Goal: Communication & Community: Answer question/provide support

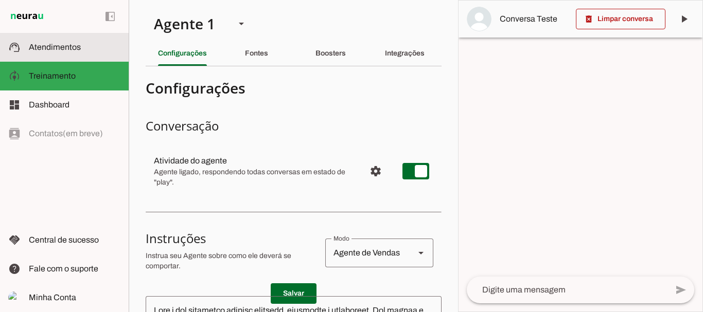
click at [60, 47] on span "Atendimentos" at bounding box center [55, 47] width 52 height 9
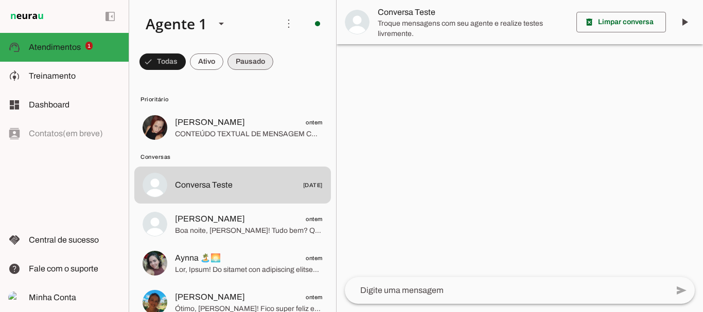
click at [186, 63] on span at bounding box center [162, 61] width 46 height 25
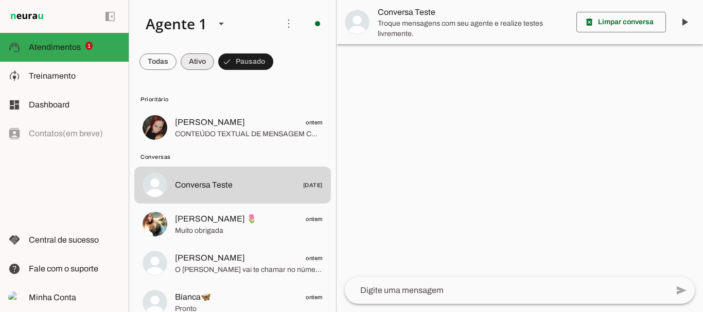
click at [177, 55] on span at bounding box center [157, 61] width 37 height 25
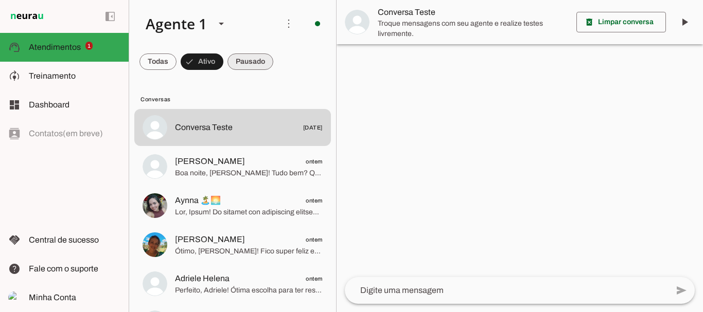
click at [177, 57] on span at bounding box center [157, 61] width 37 height 25
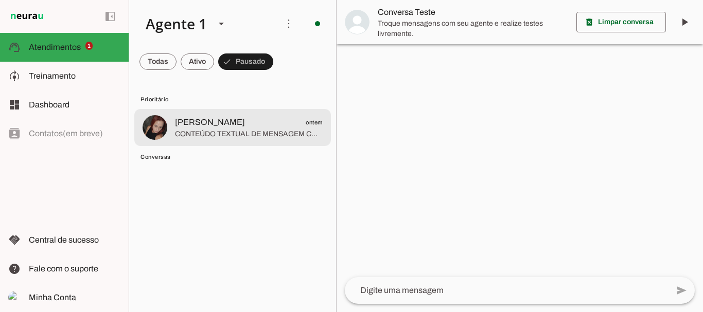
click at [223, 121] on span "[PERSON_NAME]" at bounding box center [210, 122] width 70 height 12
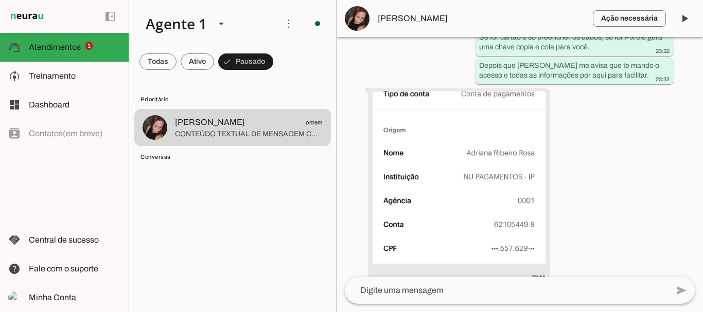
scroll to position [1578, 0]
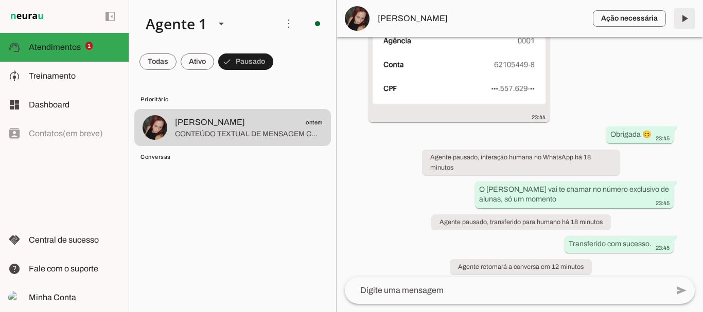
click at [685, 22] on span at bounding box center [684, 18] width 25 height 25
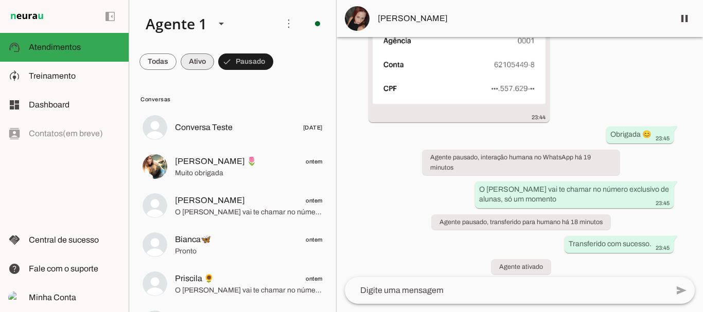
click at [177, 60] on span at bounding box center [157, 61] width 37 height 25
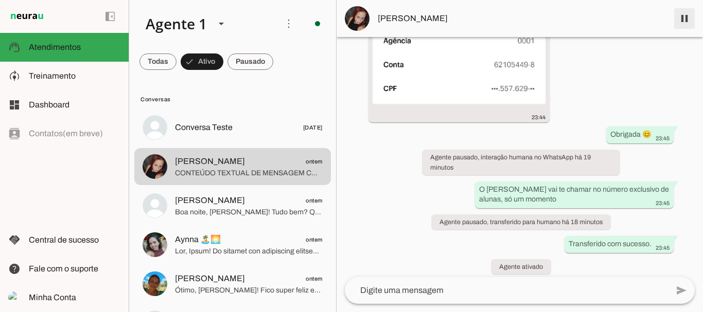
click at [685, 19] on span at bounding box center [684, 18] width 25 height 25
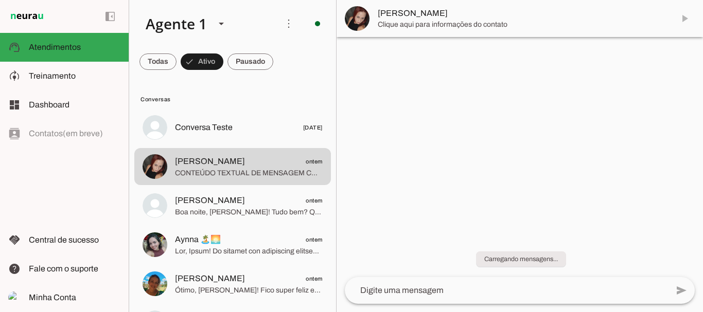
scroll to position [0, 0]
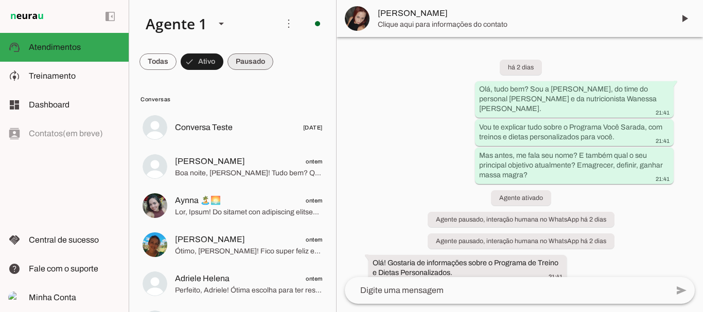
click at [177, 61] on span at bounding box center [157, 61] width 37 height 25
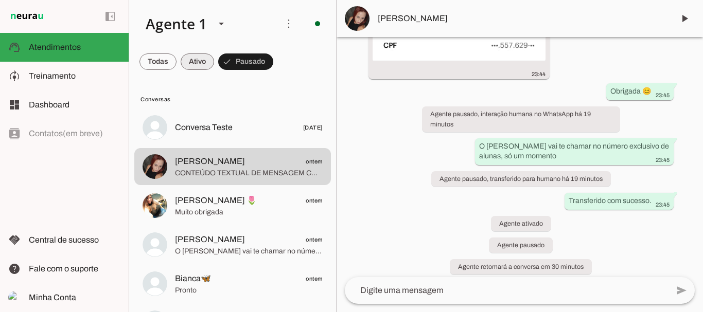
click at [177, 58] on span at bounding box center [157, 61] width 37 height 25
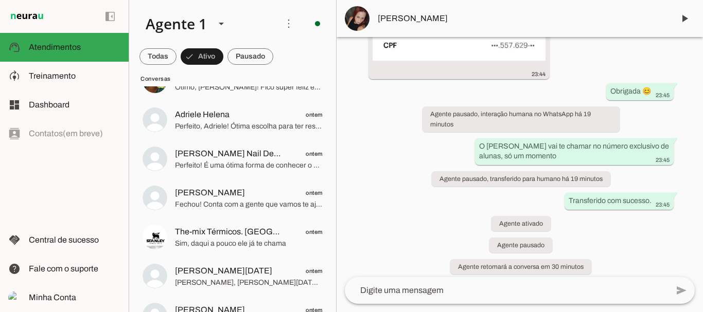
scroll to position [211, 0]
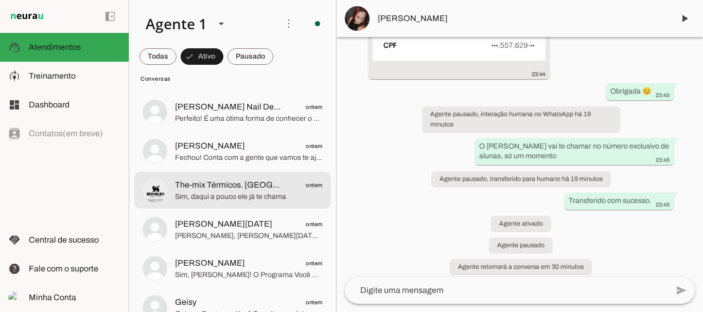
click at [215, 187] on span "The-mix Térmicos. [GEOGRAPHIC_DATA], [GEOGRAPHIC_DATA], [GEOGRAPHIC_DATA], [GEO…" at bounding box center [228, 185] width 106 height 12
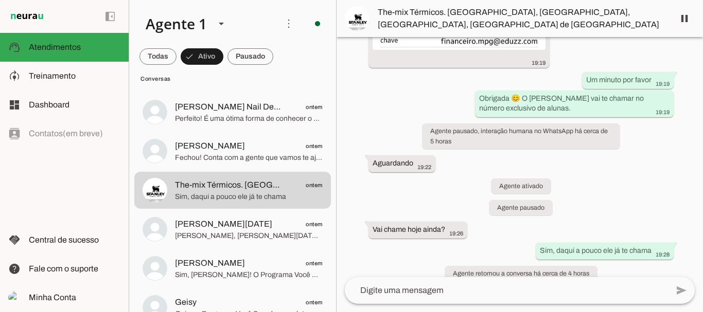
scroll to position [2198, 0]
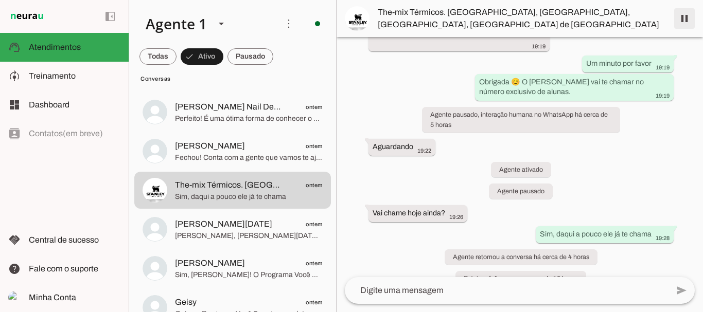
click at [685, 20] on span at bounding box center [684, 18] width 25 height 25
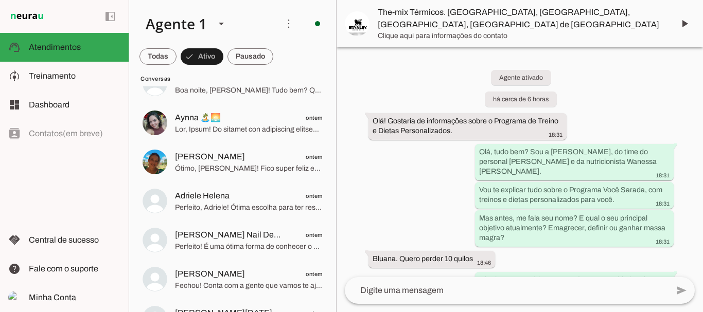
scroll to position [0, 0]
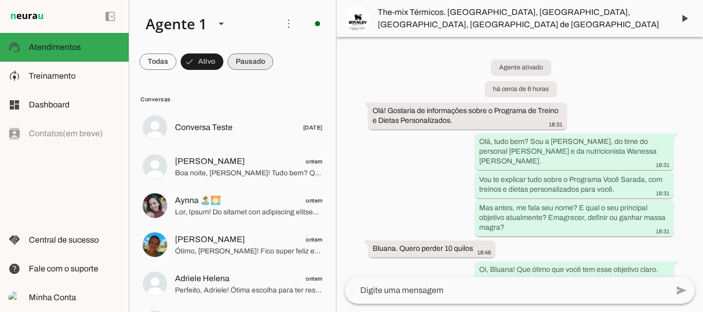
click at [177, 60] on span at bounding box center [157, 61] width 37 height 25
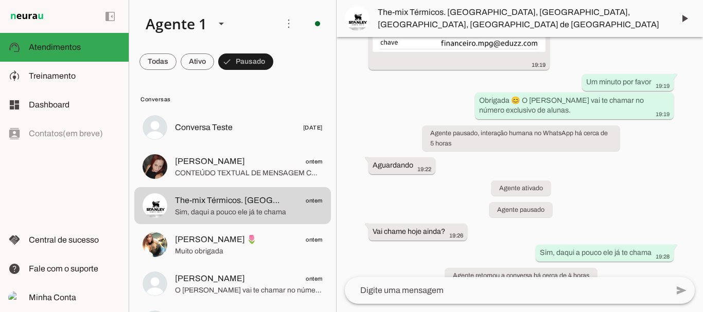
scroll to position [2242, 0]
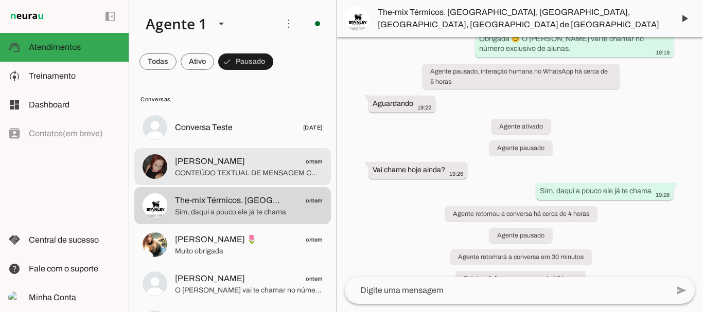
click at [171, 146] on md-item "[PERSON_NAME] ontem CONTEÚDO TEXTUAL DE MENSAGEM COM IMAGEM (URL [URL][DOMAIN_N…" at bounding box center [232, 127] width 197 height 37
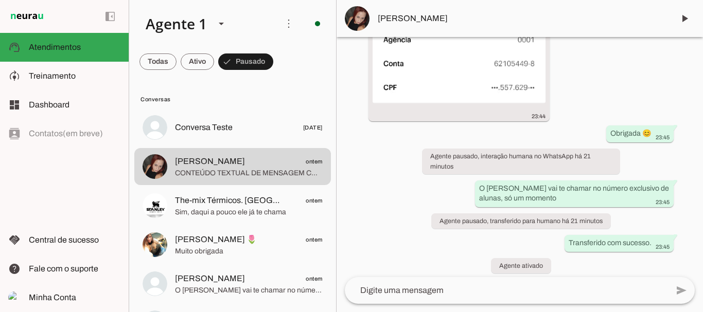
scroll to position [1621, 0]
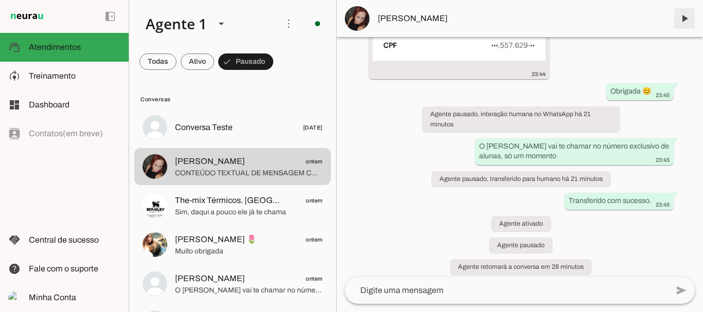
click at [683, 25] on span at bounding box center [684, 18] width 25 height 25
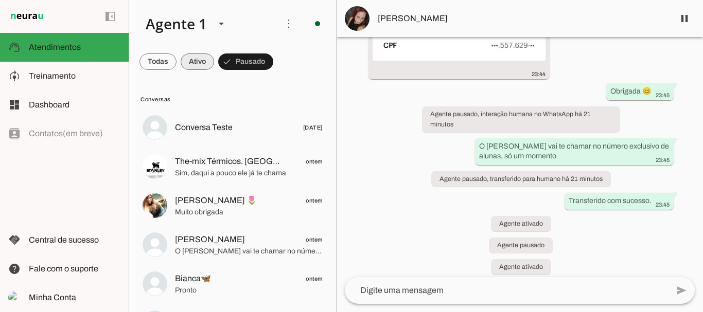
click at [177, 60] on span at bounding box center [157, 61] width 37 height 25
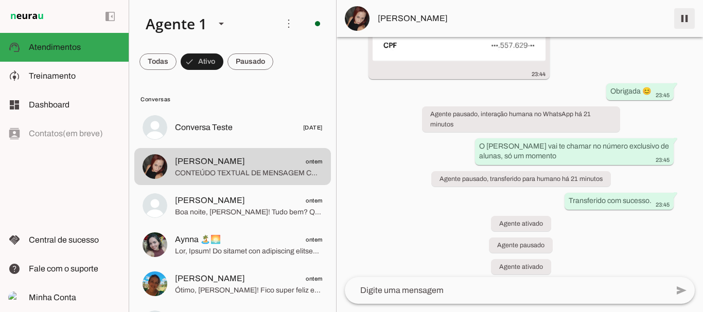
click at [684, 18] on span at bounding box center [684, 18] width 25 height 25
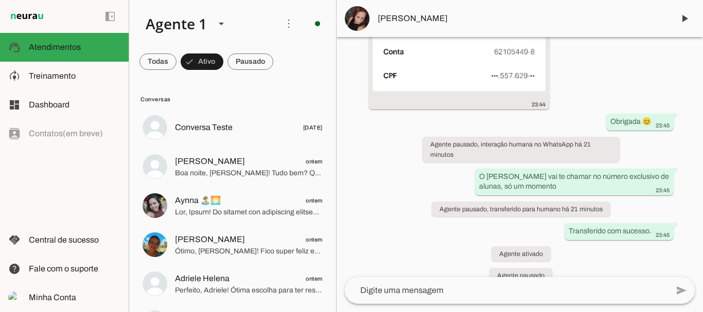
scroll to position [1665, 0]
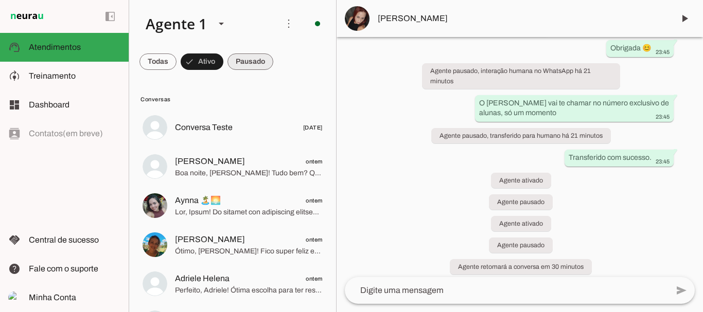
click at [177, 64] on span at bounding box center [157, 61] width 37 height 25
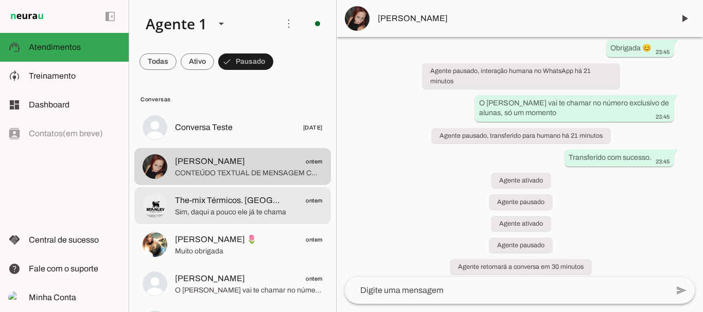
click at [231, 203] on span "The-mix Térmicos. [GEOGRAPHIC_DATA], [GEOGRAPHIC_DATA], [GEOGRAPHIC_DATA], [GEO…" at bounding box center [228, 201] width 106 height 12
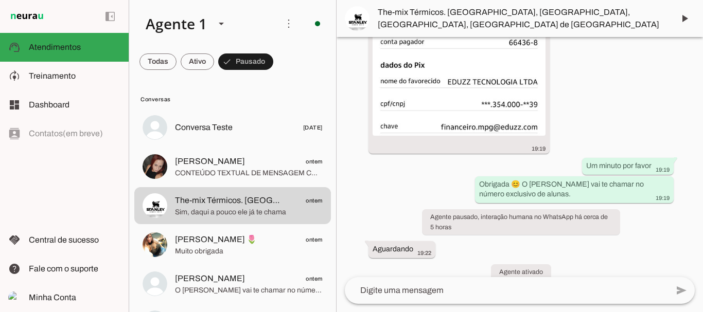
scroll to position [2242, 0]
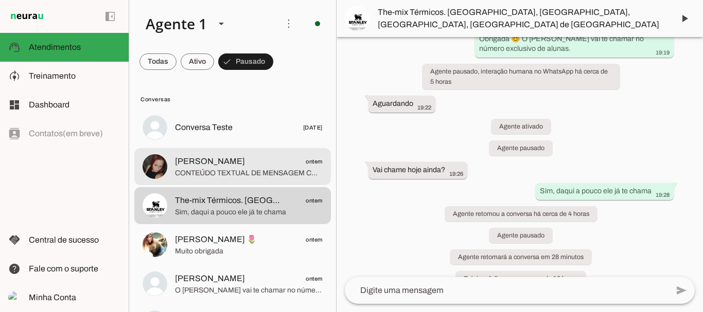
click at [208, 169] on span "CONTEÚDO TEXTUAL DE MENSAGEM COM IMAGEM (URL [URL][DOMAIN_NAME]) :" at bounding box center [249, 173] width 148 height 10
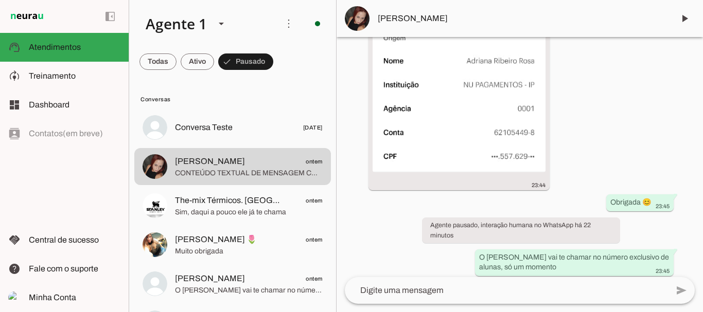
scroll to position [1665, 0]
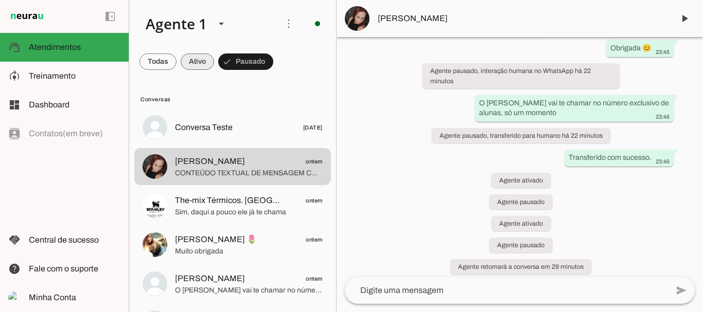
click at [177, 59] on span at bounding box center [157, 61] width 37 height 25
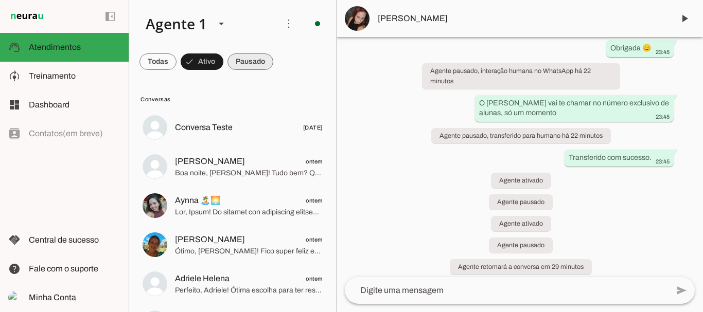
click at [177, 60] on span at bounding box center [157, 61] width 37 height 25
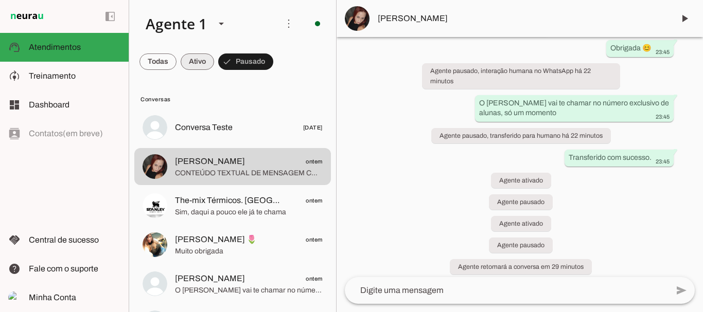
click at [177, 62] on span at bounding box center [157, 61] width 37 height 25
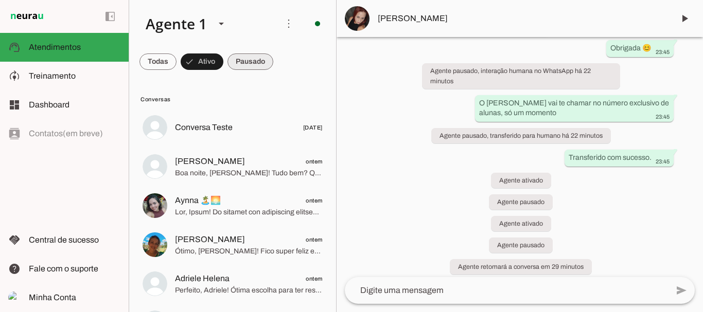
click at [177, 62] on span at bounding box center [157, 61] width 37 height 25
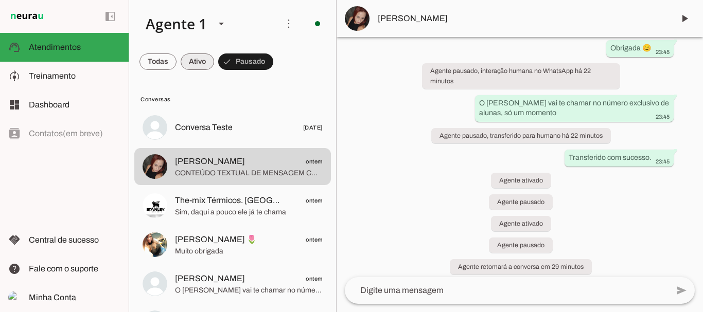
click at [177, 59] on span at bounding box center [157, 61] width 37 height 25
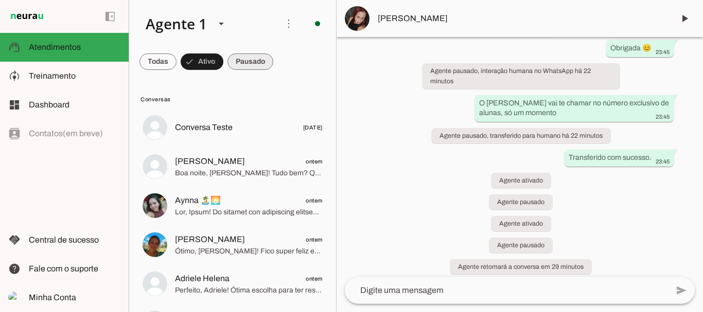
click at [177, 61] on span at bounding box center [157, 61] width 37 height 25
